Goal: Navigation & Orientation: Find specific page/section

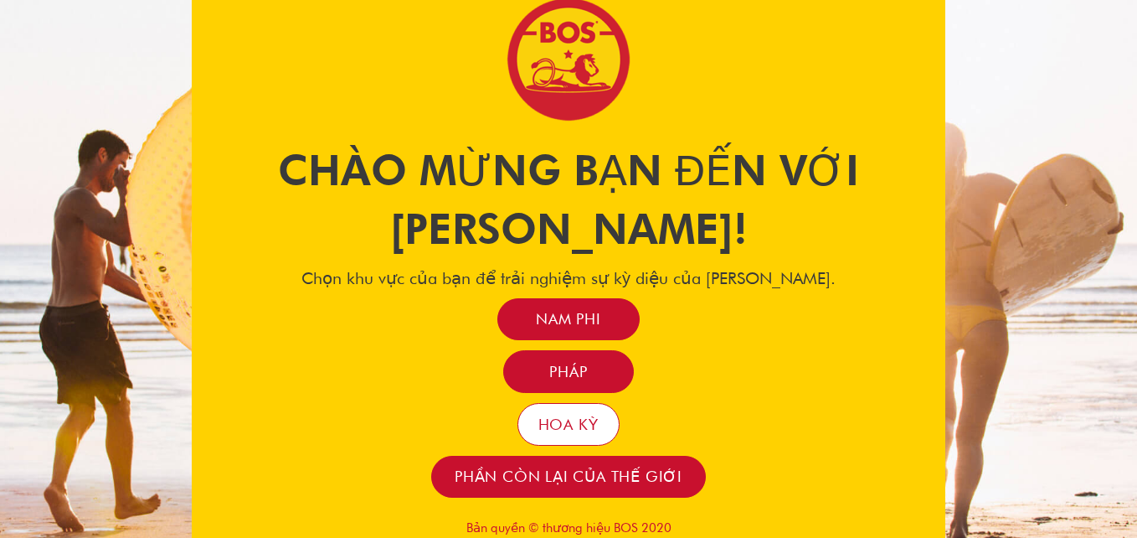
click at [574, 414] on span "Hoa Kỳ" at bounding box center [568, 423] width 61 height 19
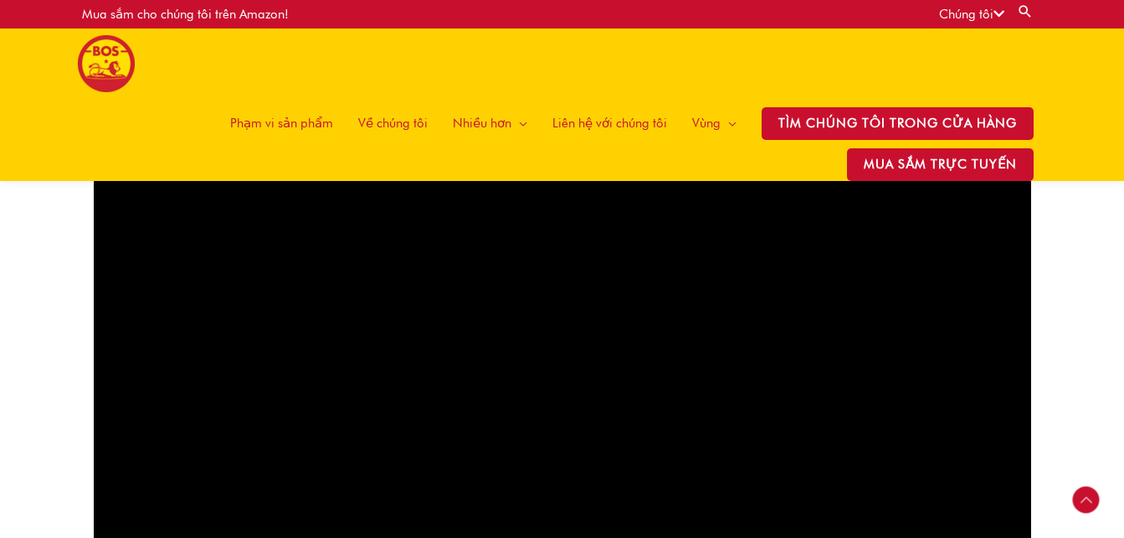
scroll to position [1242, 0]
click at [298, 114] on span "Phạm vi sản phẩm" at bounding box center [281, 123] width 103 height 50
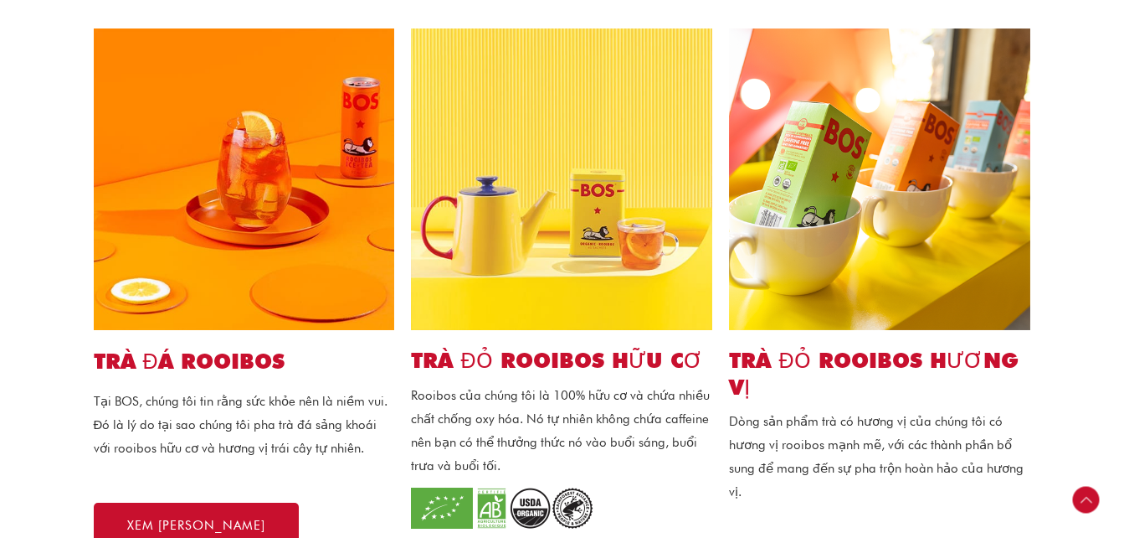
scroll to position [502, 0]
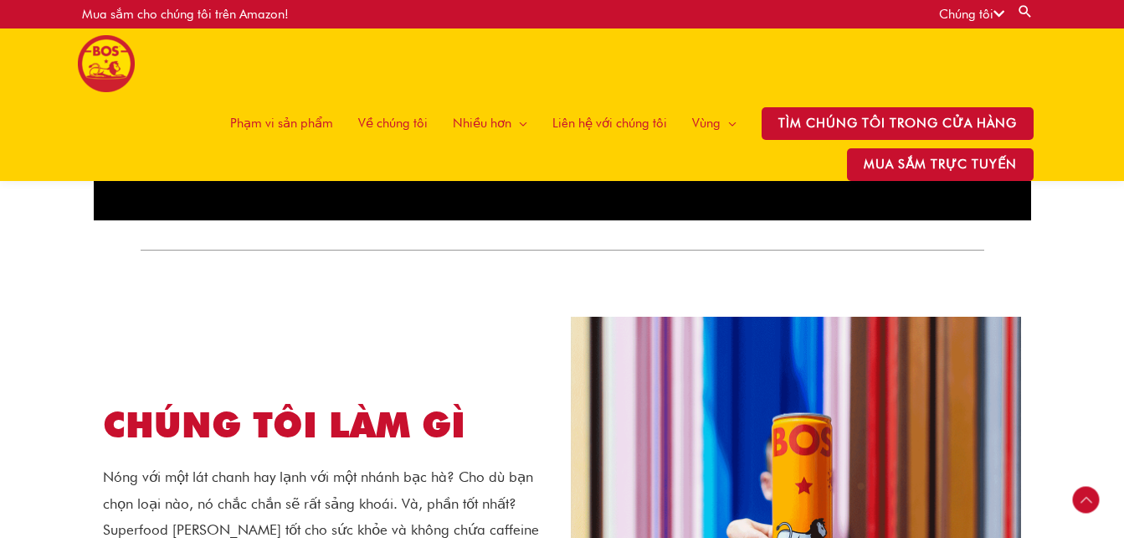
scroll to position [1562, 0]
